Goal: Task Accomplishment & Management: Manage account settings

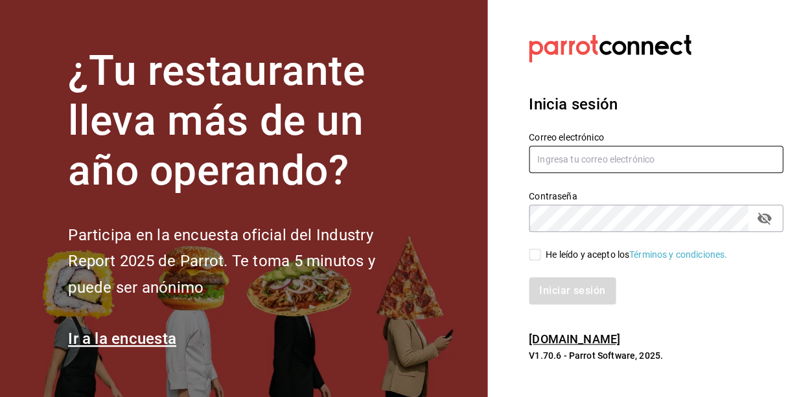
type input "[EMAIL_ADDRESS][DOMAIN_NAME]"
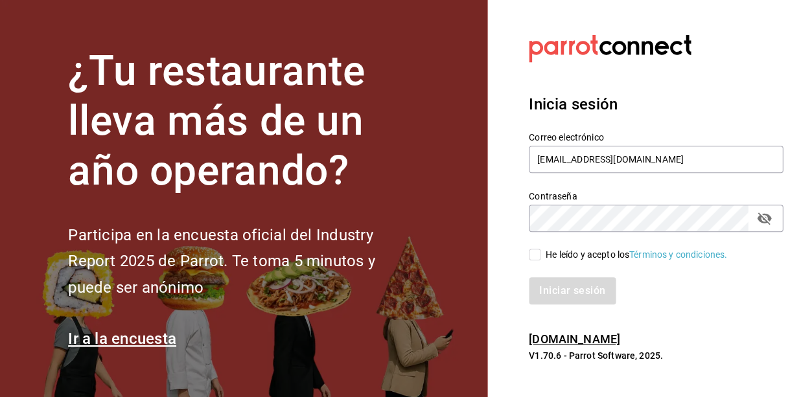
click at [536, 264] on div "Iniciar sesión" at bounding box center [647, 283] width 269 height 43
click at [535, 253] on input "He leído y acepto los Términos y condiciones." at bounding box center [534, 255] width 12 height 12
checkbox input "true"
click at [554, 286] on button "Iniciar sesión" at bounding box center [571, 290] width 87 height 27
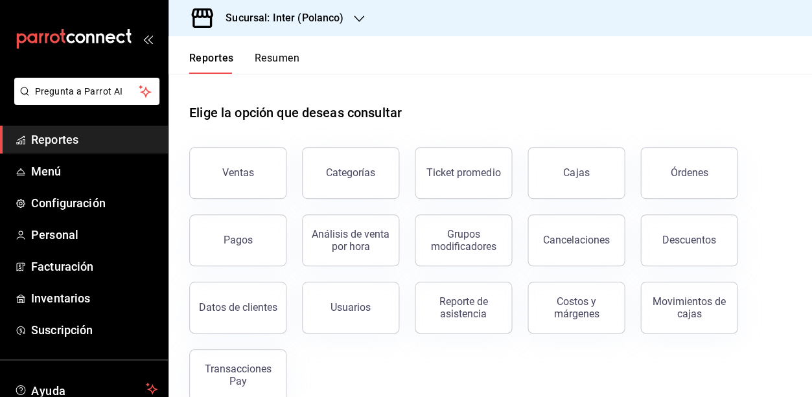
click at [556, 60] on header "Reportes Resumen" at bounding box center [489, 55] width 643 height 38
click at [544, 70] on header "Reportes Resumen" at bounding box center [489, 55] width 643 height 38
